Goal: Task Accomplishment & Management: Manage account settings

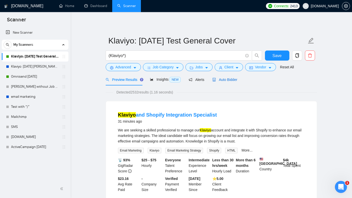
click at [228, 80] on span "Auto Bidder" at bounding box center [225, 80] width 25 height 4
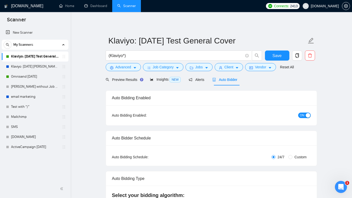
radio input "false"
radio input "true"
checkbox input "true"
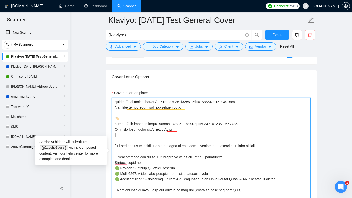
drag, startPoint x: 113, startPoint y: 163, endPoint x: 167, endPoint y: 175, distance: 55.0
click at [167, 175] on textarea "Cover letter template:" at bounding box center [211, 154] width 199 height 113
drag, startPoint x: 157, startPoint y: 183, endPoint x: 210, endPoint y: 174, distance: 53.4
click at [210, 174] on textarea "Cover letter template:" at bounding box center [211, 154] width 199 height 113
drag, startPoint x: 163, startPoint y: 179, endPoint x: 118, endPoint y: 159, distance: 49.5
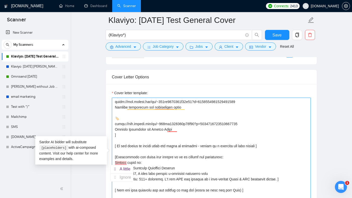
click at [118, 159] on textarea "Cover letter template:" at bounding box center [211, 154] width 199 height 113
click at [185, 165] on textarea "Cover letter template:" at bounding box center [211, 154] width 199 height 113
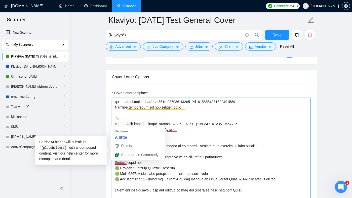
drag, startPoint x: 163, startPoint y: 180, endPoint x: 115, endPoint y: 163, distance: 51.0
click at [115, 163] on textarea "Cover letter template:" at bounding box center [211, 154] width 199 height 113
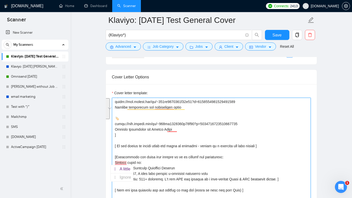
scroll to position [305, 0]
